Goal: Task Accomplishment & Management: Manage account settings

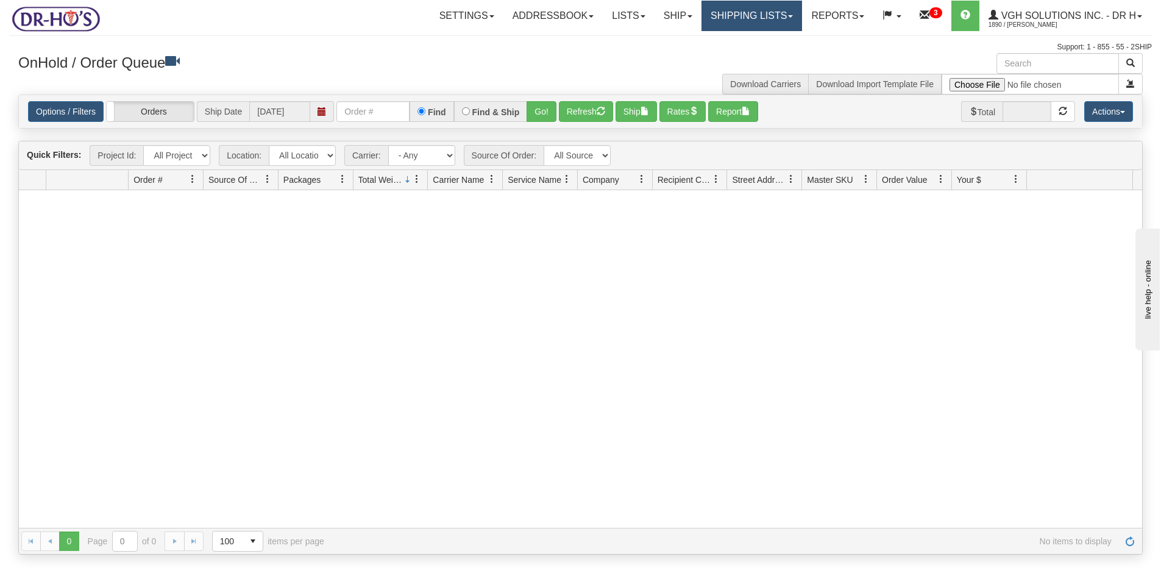
click at [741, 15] on link "Shipping lists" at bounding box center [752, 16] width 101 height 30
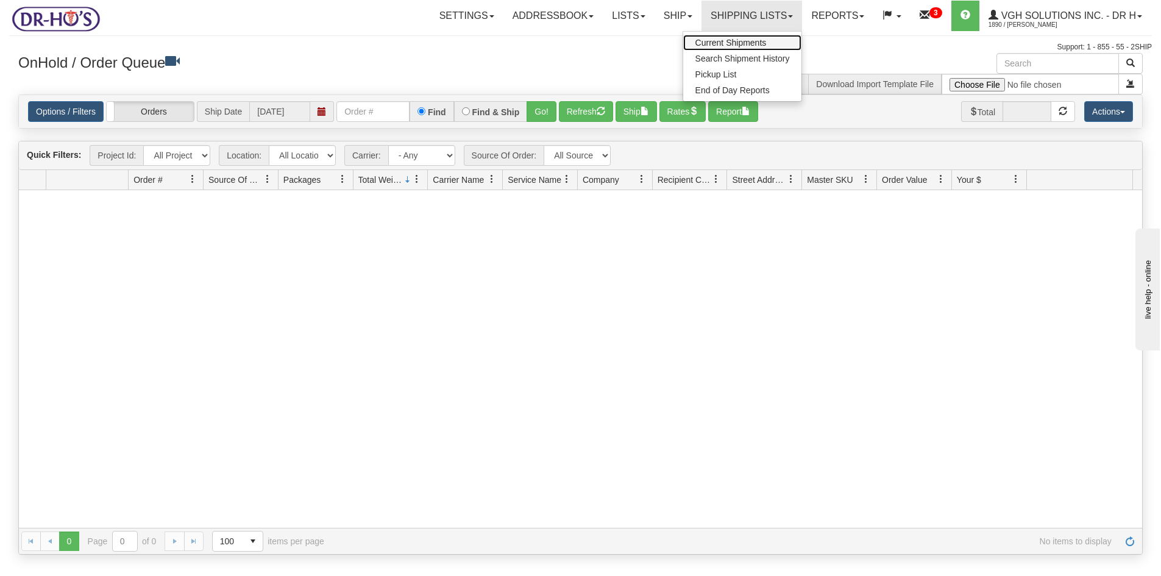
click at [719, 41] on span "Current Shipments" at bounding box center [731, 43] width 71 height 10
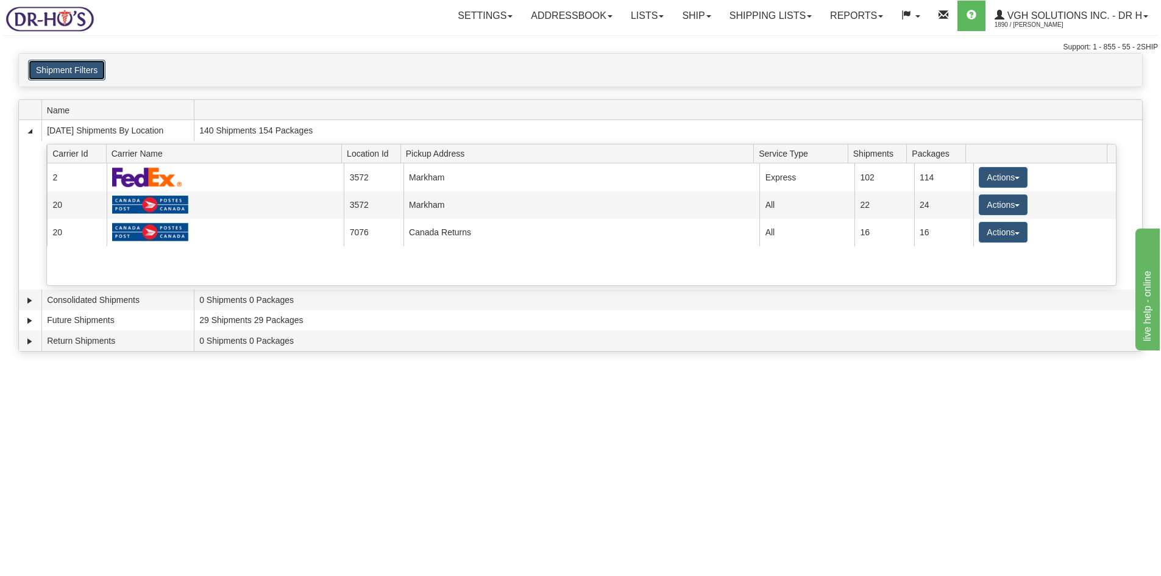
click at [74, 71] on button "Shipment Filters" at bounding box center [66, 70] width 77 height 21
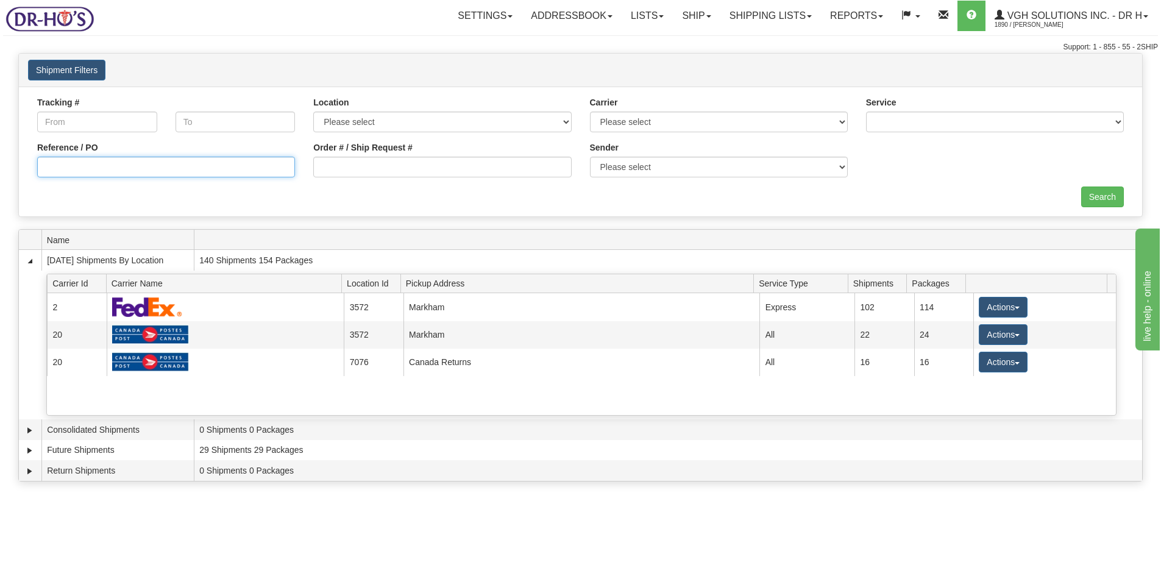
click at [84, 162] on input "Reference / PO" at bounding box center [166, 167] width 258 height 21
paste input "1205780"
type input "1205780"
click at [1099, 188] on input "Search" at bounding box center [1103, 197] width 43 height 21
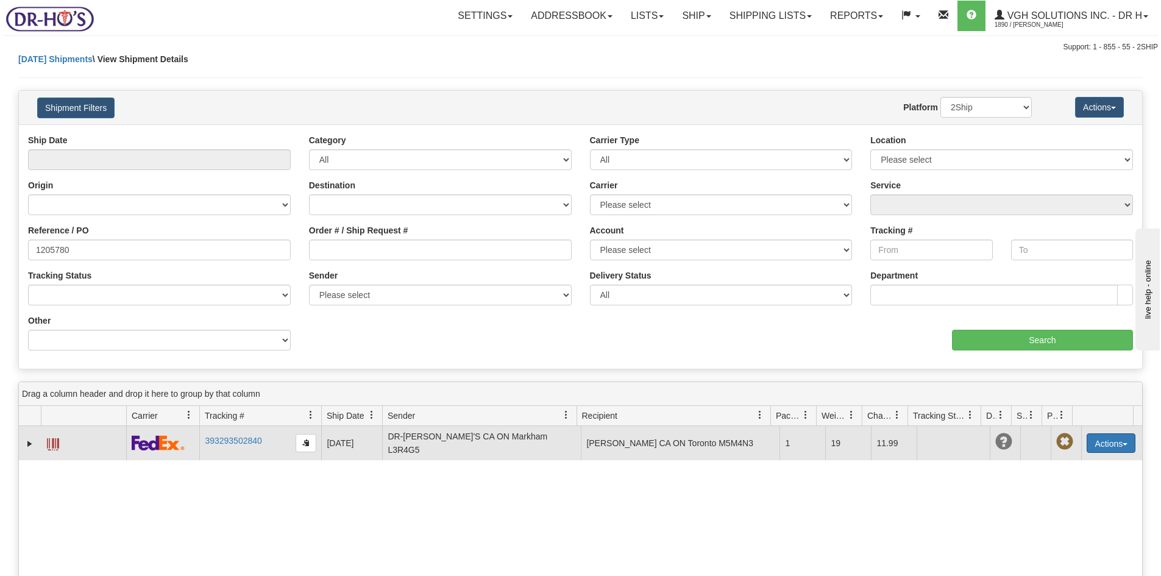
click at [1108, 440] on button "Actions" at bounding box center [1111, 443] width 49 height 20
click at [1057, 461] on link "Edit" at bounding box center [1087, 466] width 98 height 16
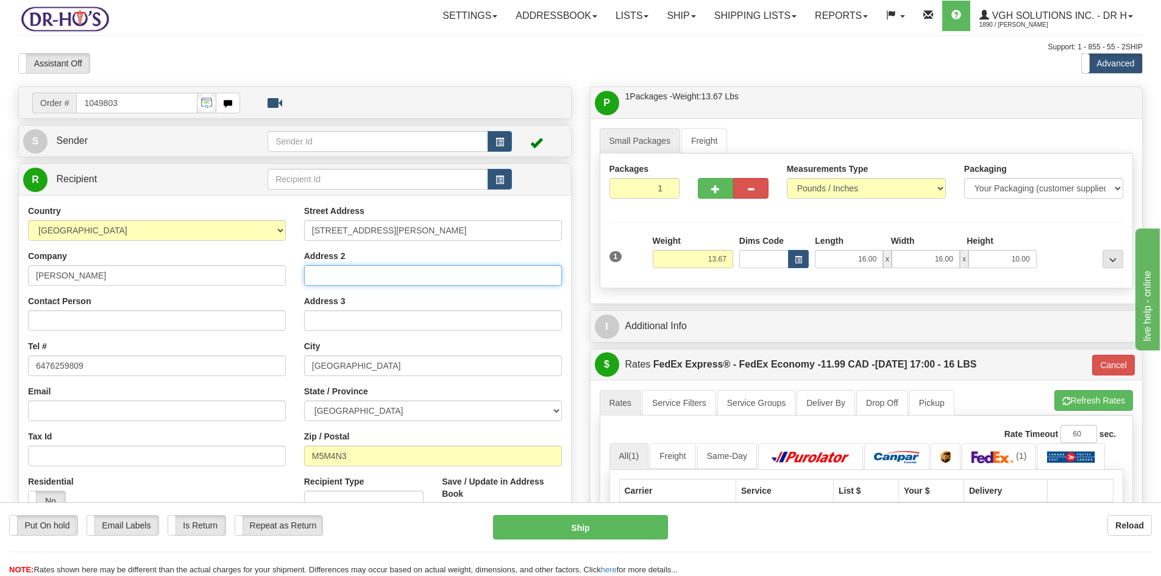
click at [330, 277] on input "Address 2" at bounding box center [433, 275] width 258 height 21
paste input "Apt 1612"
type input "Apt 1612"
drag, startPoint x: 375, startPoint y: 230, endPoint x: 478, endPoint y: 229, distance: 103.0
click at [450, 234] on input "268 Ridley Blvd, 612" at bounding box center [433, 230] width 258 height 21
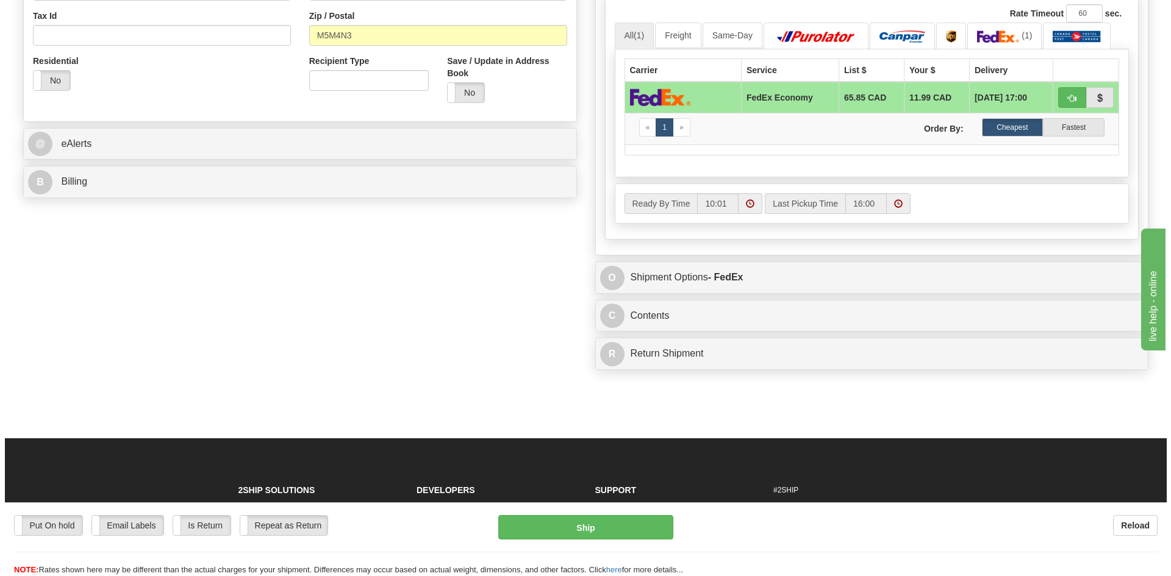
scroll to position [427, 0]
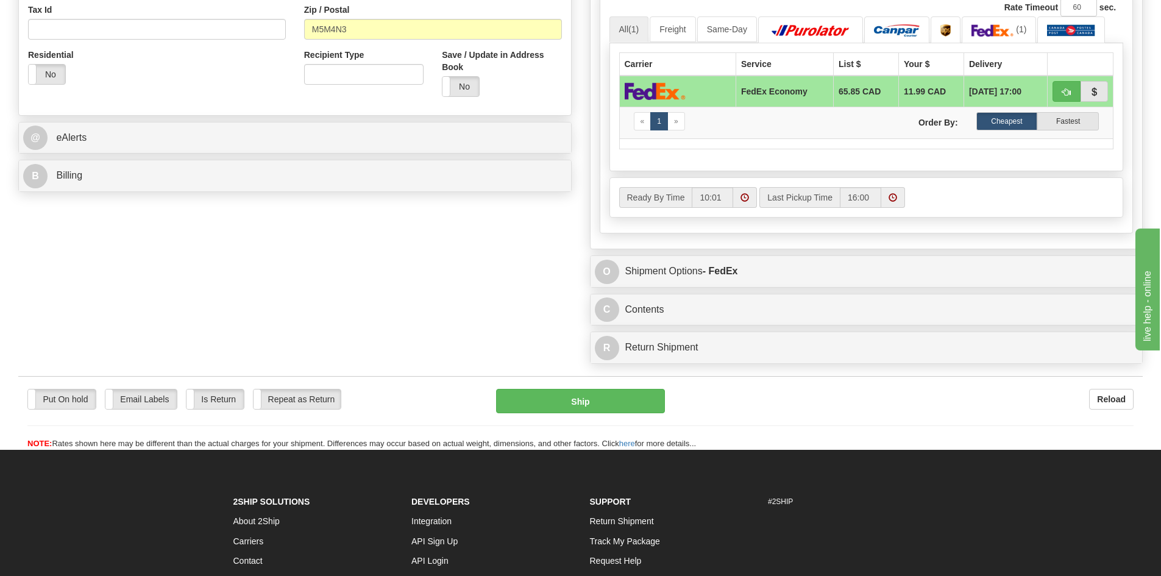
type input "268 Ridley Blvd,"
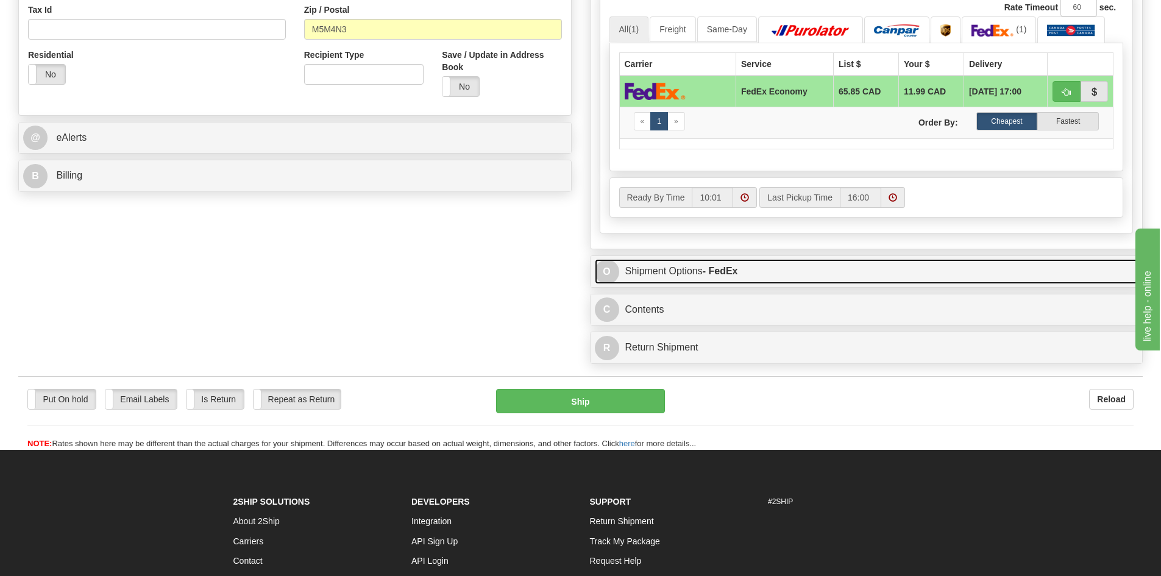
click at [856, 273] on link "O Shipment Options - FedEx" at bounding box center [867, 271] width 544 height 25
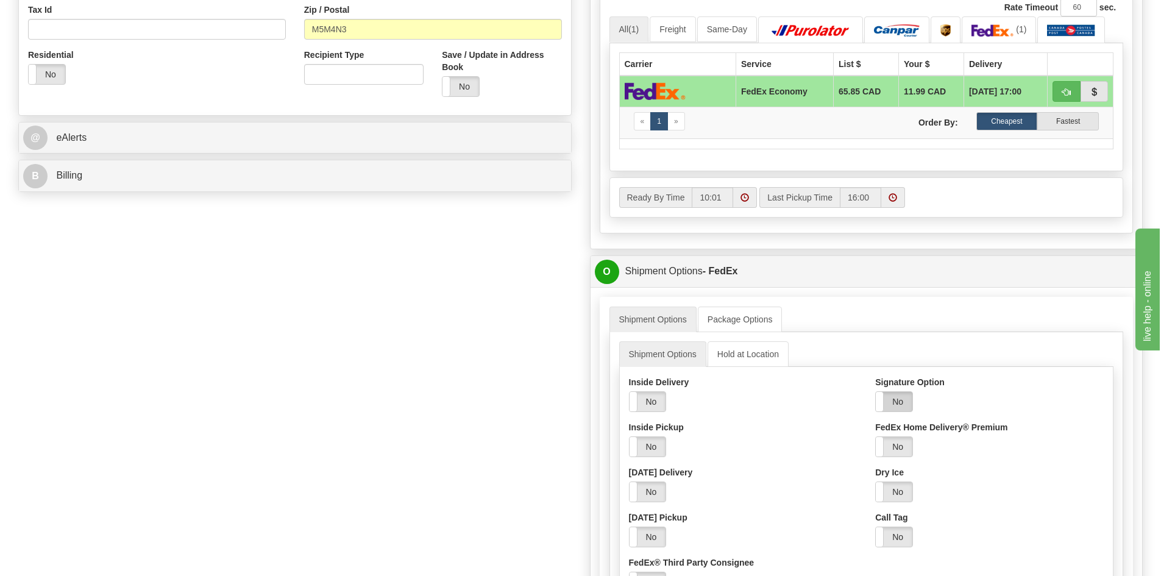
click at [892, 398] on label "No" at bounding box center [894, 402] width 37 height 20
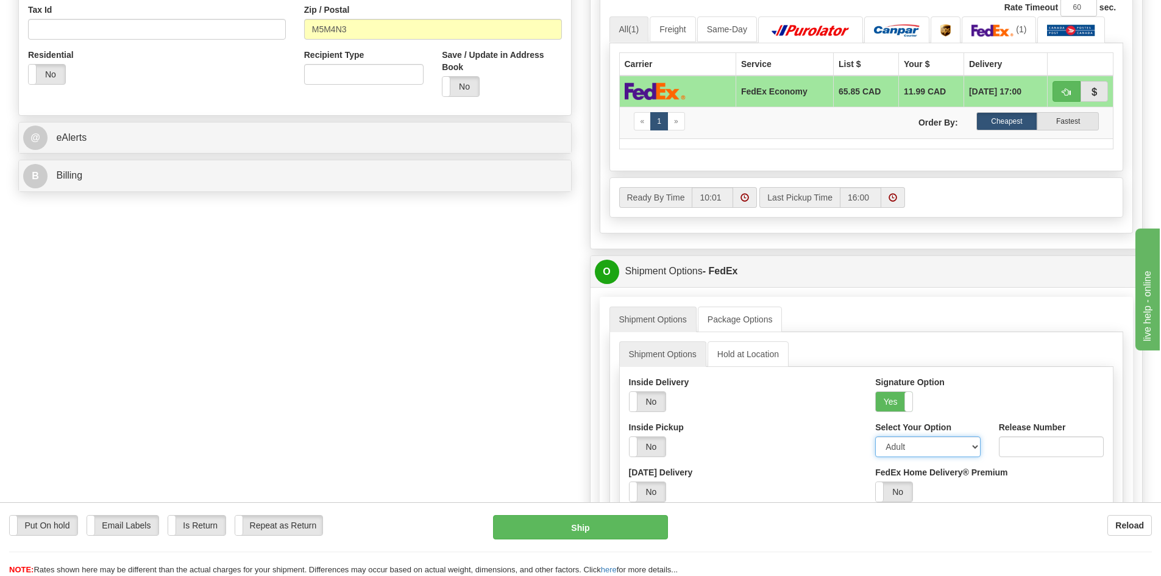
click at [974, 451] on select "Adult Direct Indirect No Signature Required Service Default" at bounding box center [928, 447] width 105 height 21
click at [876, 437] on select "Adult Direct Indirect No Signature Required Service Default" at bounding box center [928, 447] width 105 height 21
click at [584, 525] on button "Ship" at bounding box center [580, 527] width 175 height 24
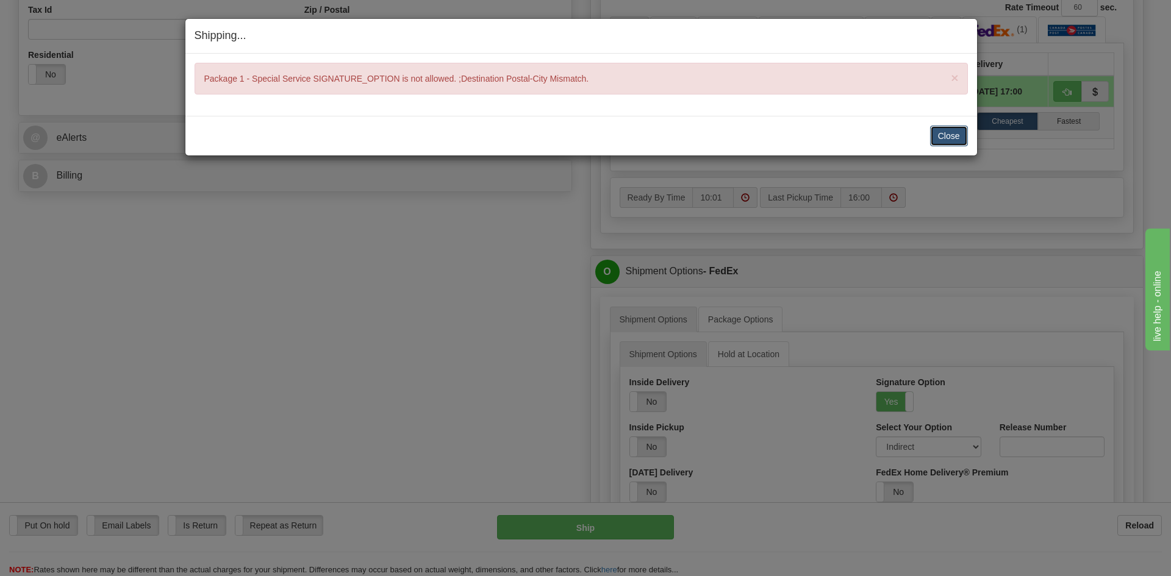
click at [951, 130] on button "Close" at bounding box center [949, 136] width 38 height 21
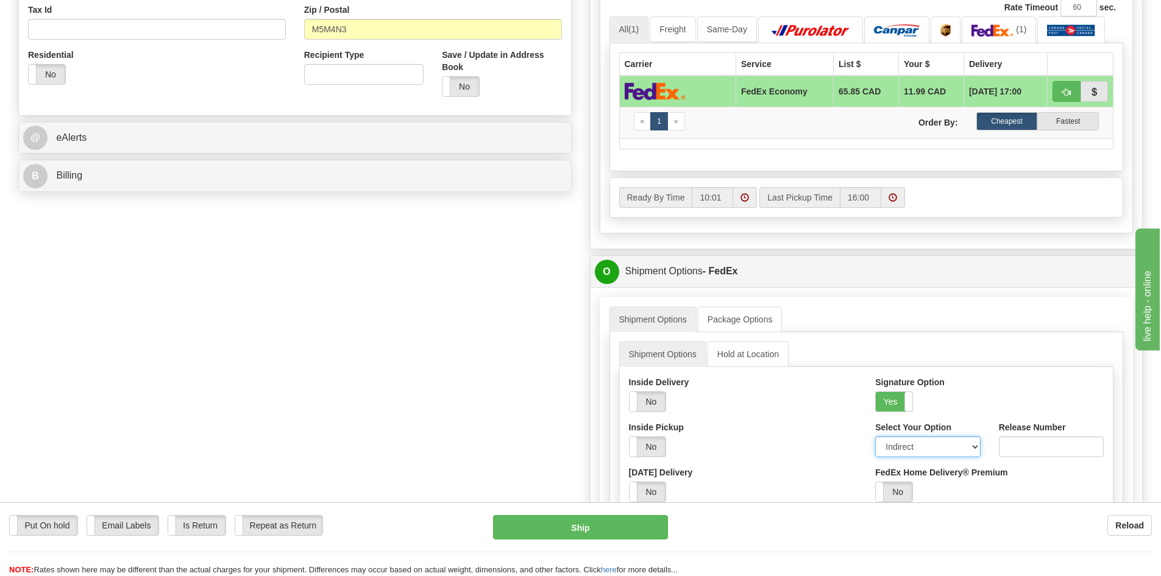
click at [941, 452] on select "Adult Direct Indirect No Signature Required Service Default" at bounding box center [928, 447] width 105 height 21
select select "0"
click at [876, 437] on select "Adult Direct Indirect No Signature Required Service Default" at bounding box center [928, 447] width 105 height 21
click at [607, 523] on button "Ship" at bounding box center [580, 527] width 175 height 24
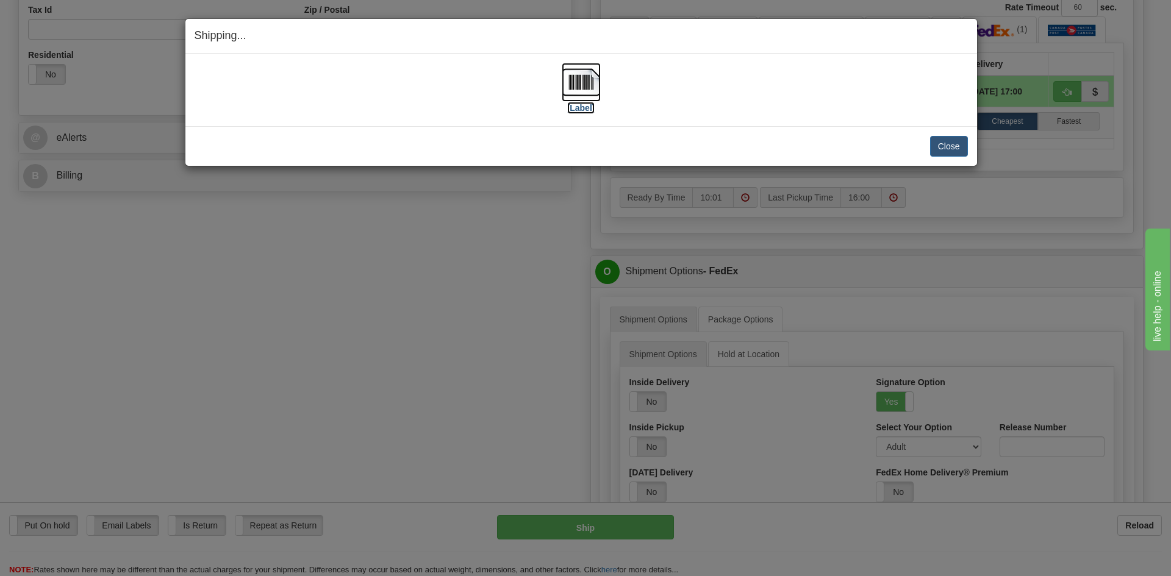
click at [581, 85] on img at bounding box center [581, 82] width 39 height 39
click at [955, 146] on button "Close" at bounding box center [949, 146] width 38 height 21
